Goal: Task Accomplishment & Management: Use online tool/utility

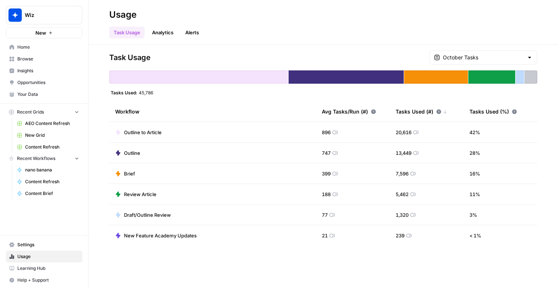
click at [51, 149] on span "Content Refresh" at bounding box center [52, 147] width 54 height 7
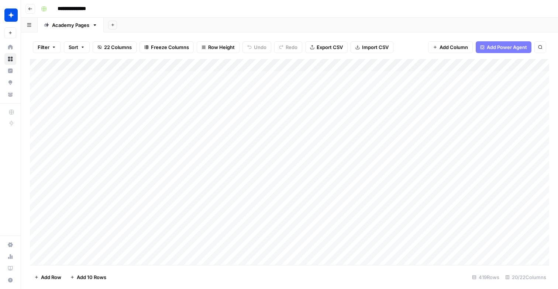
click at [350, 64] on div "Add Column" at bounding box center [289, 162] width 519 height 206
click at [339, 115] on span "Sort Descending" at bounding box center [355, 116] width 65 height 7
click at [147, 140] on div "Add Column" at bounding box center [289, 162] width 519 height 205
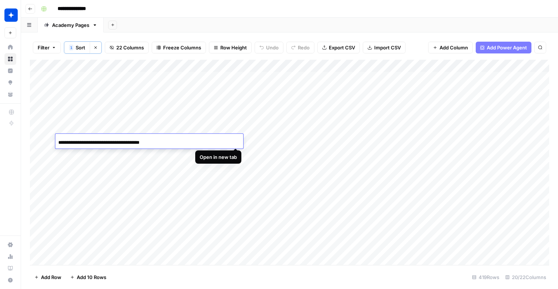
click at [236, 141] on div "**********" at bounding box center [149, 142] width 188 height 13
click at [173, 120] on div "Add Column" at bounding box center [289, 162] width 519 height 205
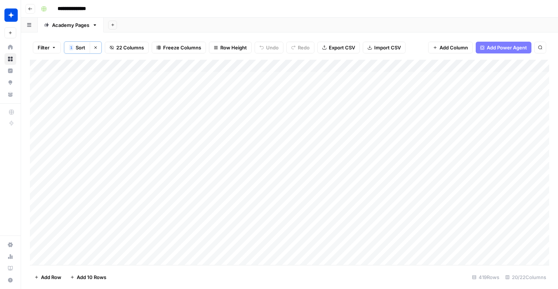
click at [236, 140] on div "Add Column" at bounding box center [289, 162] width 519 height 205
click at [236, 166] on div "Add Column" at bounding box center [289, 162] width 519 height 205
click at [133, 167] on div "Add Column" at bounding box center [289, 162] width 519 height 205
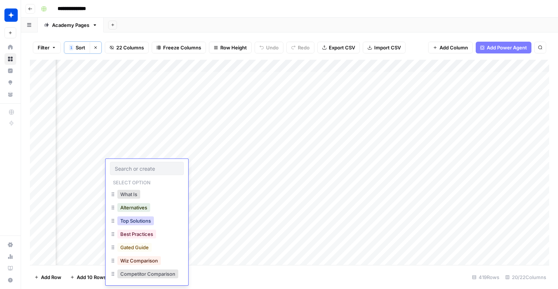
click at [150, 221] on button "Top Solutions" at bounding box center [135, 221] width 37 height 9
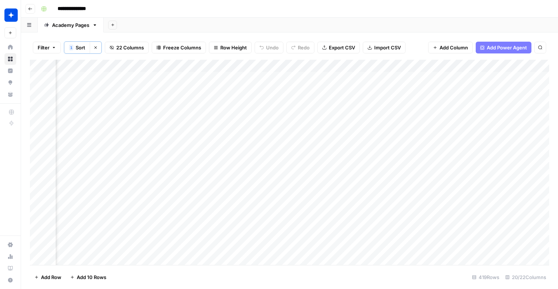
click at [224, 166] on div "Add Column" at bounding box center [289, 162] width 519 height 205
click at [233, 218] on div "Add Column" at bounding box center [289, 162] width 519 height 205
click at [235, 191] on div "Add Column" at bounding box center [289, 162] width 519 height 205
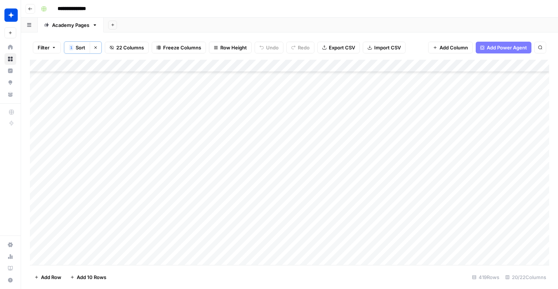
scroll to position [106, 0]
click at [235, 135] on div "Add Column" at bounding box center [289, 162] width 519 height 205
click at [465, 135] on div "Add Column" at bounding box center [289, 162] width 519 height 205
click at [348, 136] on div "Add Column" at bounding box center [289, 162] width 519 height 205
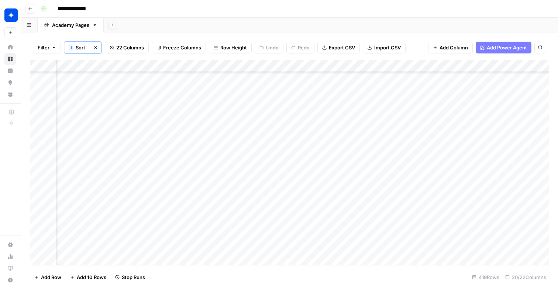
click at [348, 136] on div "Add Column" at bounding box center [289, 162] width 519 height 205
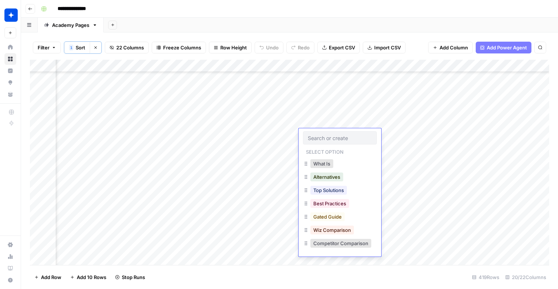
click at [350, 165] on div "What Is" at bounding box center [340, 164] width 74 height 13
click at [467, 134] on div "Add Column" at bounding box center [289, 162] width 519 height 205
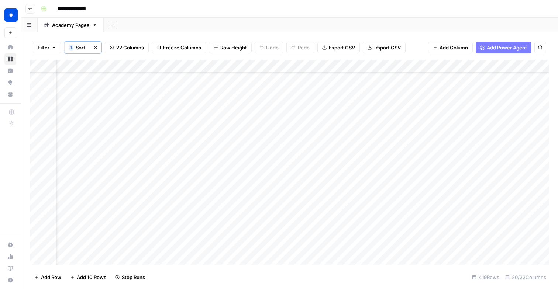
click at [330, 138] on div "Add Column" at bounding box center [289, 162] width 519 height 205
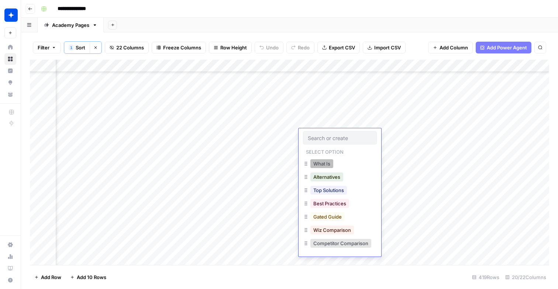
click at [330, 165] on button "What Is" at bounding box center [321, 163] width 23 height 9
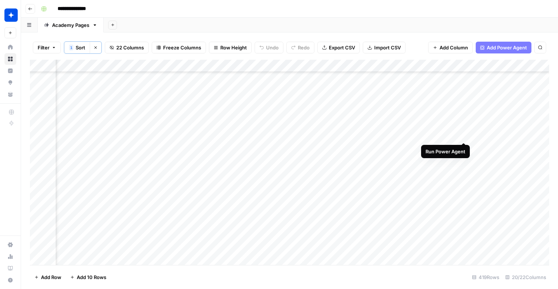
click at [464, 135] on div "Add Column" at bounding box center [289, 162] width 519 height 205
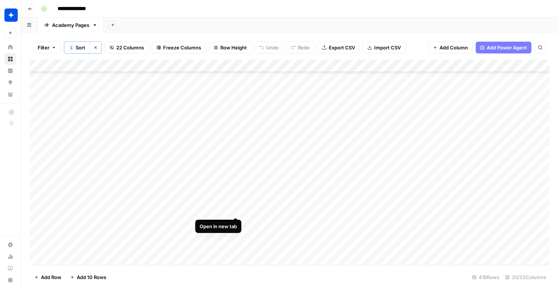
click at [236, 210] on div "Add Column" at bounding box center [289, 162] width 519 height 205
click at [360, 211] on div "Add Column" at bounding box center [289, 162] width 519 height 205
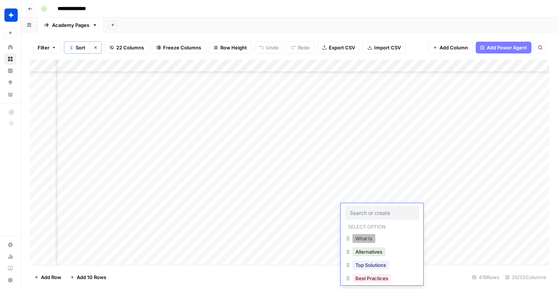
click at [370, 236] on button "What Is" at bounding box center [363, 238] width 23 height 9
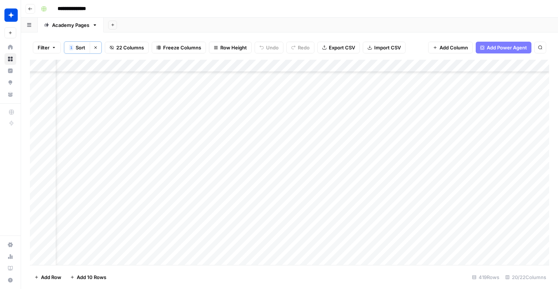
scroll to position [134, 35]
click at [514, 232] on div "Add Column" at bounding box center [289, 162] width 519 height 205
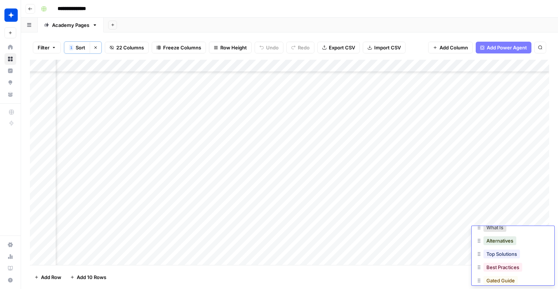
scroll to position [36, 0]
click at [501, 255] on button "Top Solutions" at bounding box center [501, 251] width 37 height 9
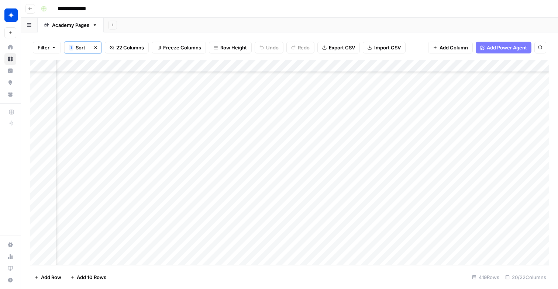
scroll to position [134, 94]
click at [534, 232] on div "Add Column" at bounding box center [289, 162] width 519 height 205
click at [236, 219] on div "Add Column" at bounding box center [289, 162] width 519 height 205
click at [234, 193] on div "Add Column" at bounding box center [289, 162] width 519 height 205
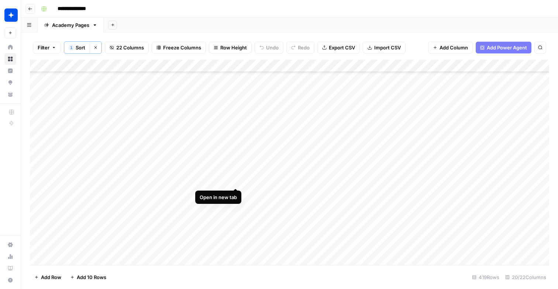
click at [238, 180] on div "Add Column" at bounding box center [289, 162] width 519 height 205
click at [236, 212] on div "Add Column" at bounding box center [289, 162] width 519 height 205
click at [237, 197] on div "Add Column" at bounding box center [289, 162] width 519 height 205
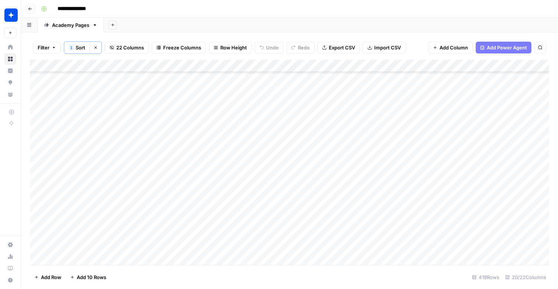
scroll to position [357, 0]
click at [236, 196] on div "Add Column" at bounding box center [289, 162] width 519 height 205
click at [236, 202] on div "Add Column" at bounding box center [289, 162] width 519 height 205
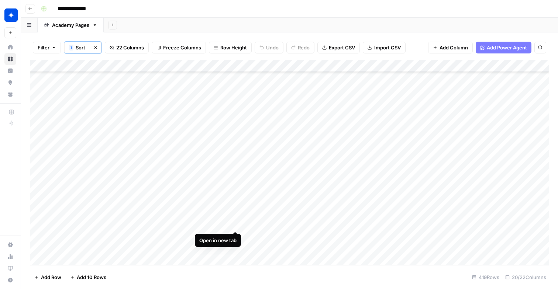
click at [234, 223] on div "Add Column" at bounding box center [289, 162] width 519 height 205
click at [237, 221] on div "Add Column" at bounding box center [289, 162] width 519 height 205
click at [235, 148] on div "Add Column" at bounding box center [289, 162] width 519 height 205
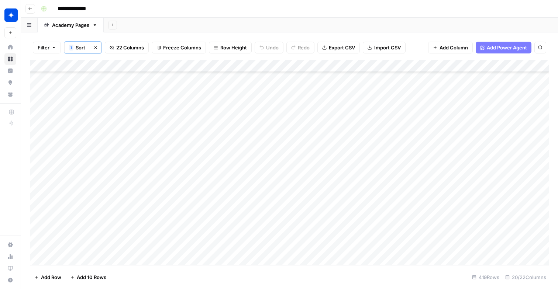
scroll to position [595, 91]
click at [453, 146] on div "Add Column" at bounding box center [289, 162] width 519 height 205
click at [452, 147] on div "Add Column" at bounding box center [289, 162] width 519 height 205
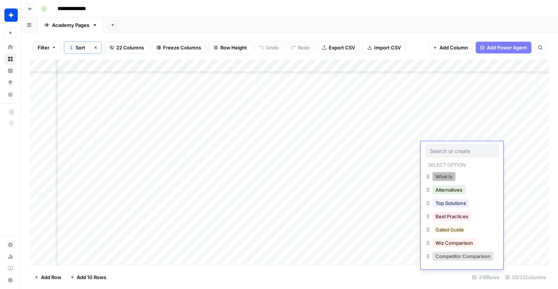
click at [450, 172] on button "What Is" at bounding box center [443, 176] width 23 height 9
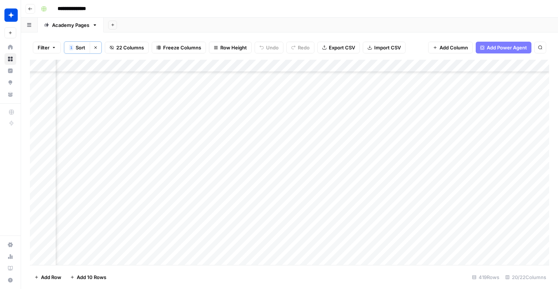
click at [525, 148] on div "Add Column" at bounding box center [289, 162] width 519 height 205
click at [236, 222] on div "Add Column" at bounding box center [289, 162] width 519 height 205
click at [236, 205] on div "Add Column" at bounding box center [289, 162] width 519 height 205
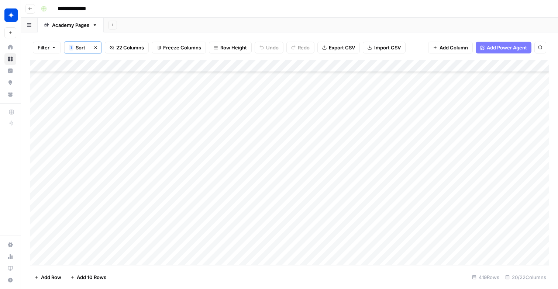
scroll to position [919, 0]
click at [236, 188] on div "Add Column" at bounding box center [289, 162] width 519 height 205
click at [354, 186] on div "Add Column" at bounding box center [289, 162] width 519 height 205
click at [352, 186] on div "Add Column" at bounding box center [289, 162] width 519 height 205
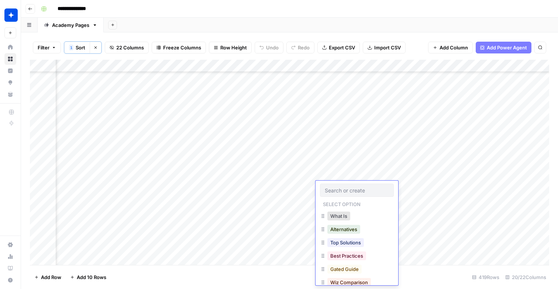
click at [352, 186] on div at bounding box center [357, 190] width 74 height 13
click at [346, 222] on div "What Is" at bounding box center [357, 216] width 74 height 13
click at [346, 215] on button "What Is" at bounding box center [338, 216] width 23 height 9
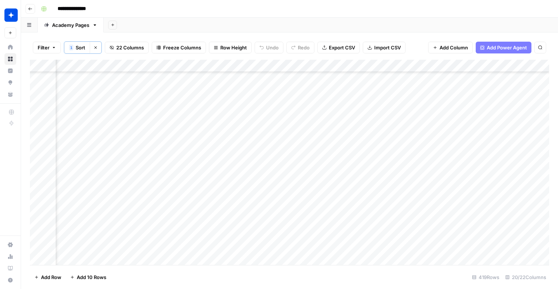
click at [432, 190] on div "Add Column" at bounding box center [289, 162] width 519 height 205
click at [236, 186] on div "Add Column" at bounding box center [289, 162] width 519 height 205
click at [235, 119] on div "Add Column" at bounding box center [289, 162] width 519 height 205
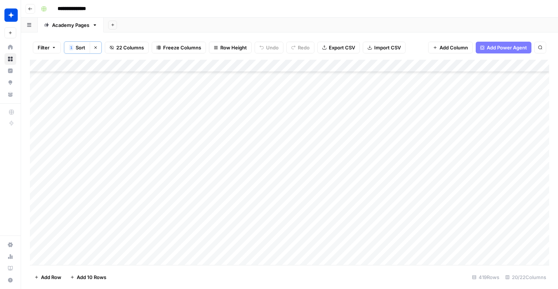
scroll to position [1386, 0]
click at [233, 159] on div "Add Column" at bounding box center [289, 162] width 519 height 205
click at [236, 215] on div "Add Column" at bounding box center [289, 162] width 519 height 205
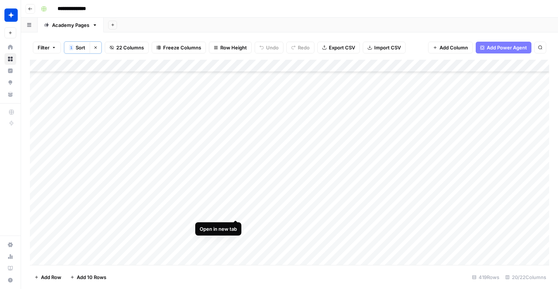
click at [235, 213] on div "Add Column" at bounding box center [289, 162] width 519 height 205
click at [413, 210] on div "Add Column" at bounding box center [289, 162] width 519 height 205
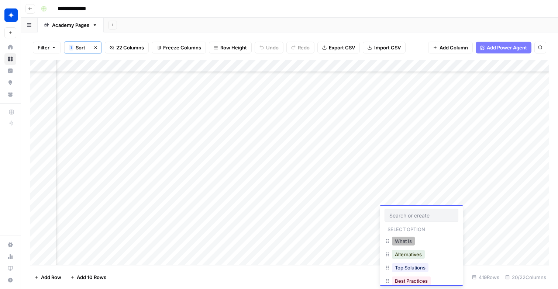
click at [411, 239] on button "What Is" at bounding box center [403, 241] width 23 height 9
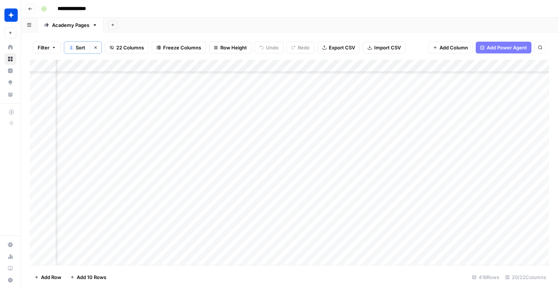
click at [498, 212] on div "Add Column" at bounding box center [289, 162] width 519 height 205
click at [237, 228] on div "Add Column" at bounding box center [289, 162] width 519 height 205
click at [234, 244] on div "Add Column" at bounding box center [289, 162] width 519 height 205
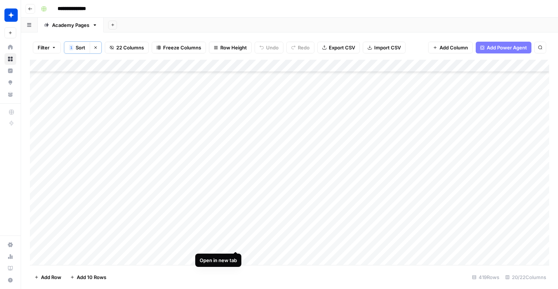
click at [235, 243] on div "Add Column" at bounding box center [289, 162] width 519 height 205
click at [276, 240] on div "Add Column" at bounding box center [289, 162] width 519 height 205
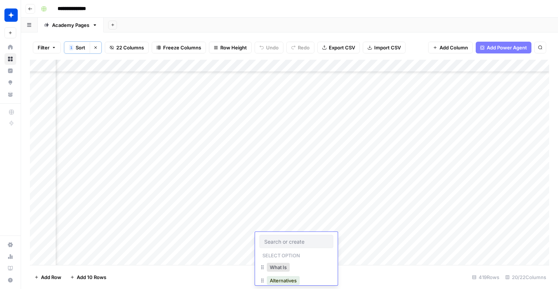
click at [295, 267] on div "What Is" at bounding box center [296, 268] width 74 height 13
click at [278, 267] on button "What Is" at bounding box center [278, 267] width 23 height 9
click at [371, 238] on div "Add Column" at bounding box center [289, 162] width 519 height 205
